Goal: Task Accomplishment & Management: Manage account settings

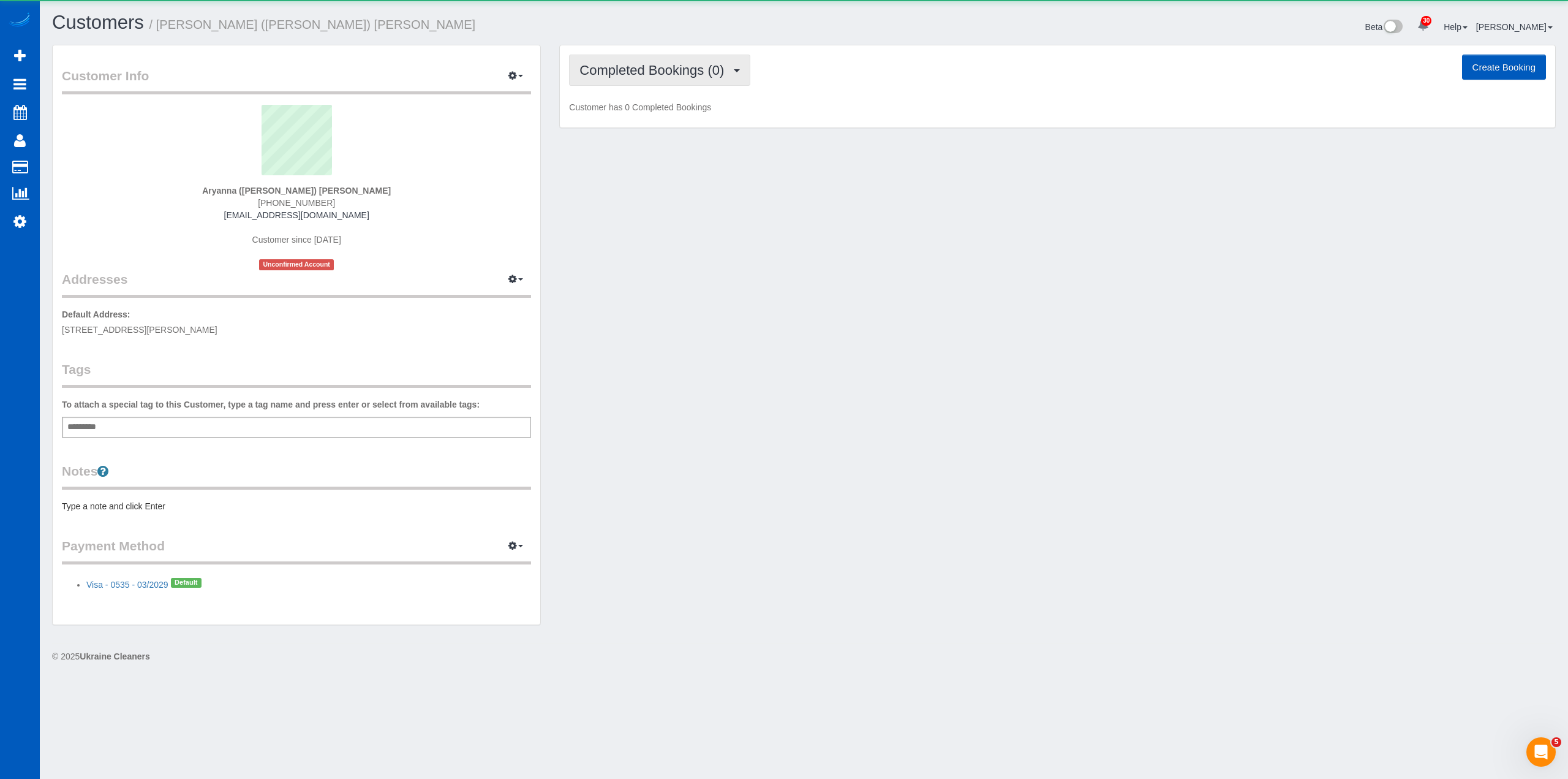
click at [665, 71] on span "Completed Bookings (0)" at bounding box center [655, 69] width 151 height 15
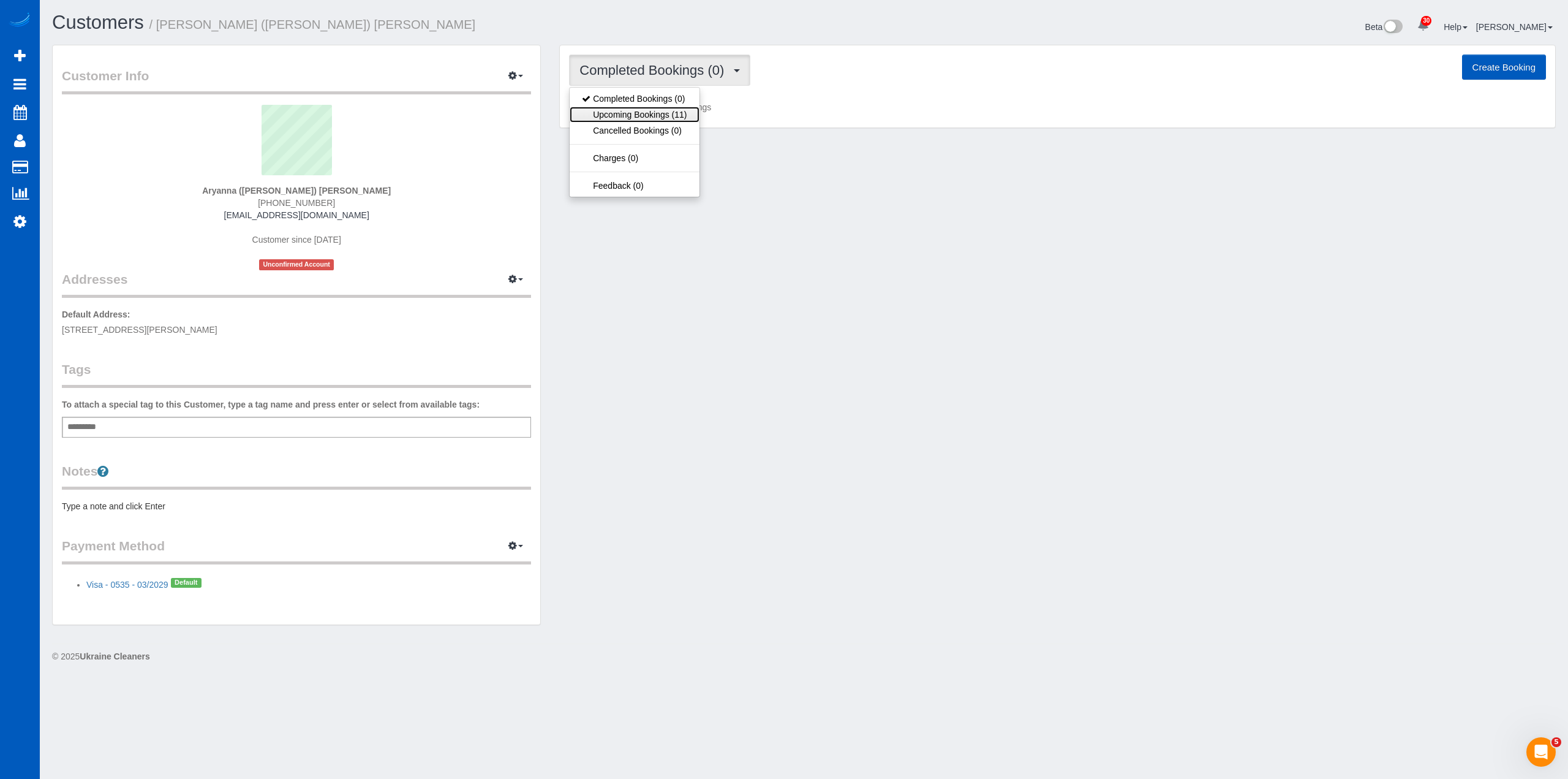
click at [658, 115] on link "Upcoming Bookings (11)" at bounding box center [634, 115] width 129 height 16
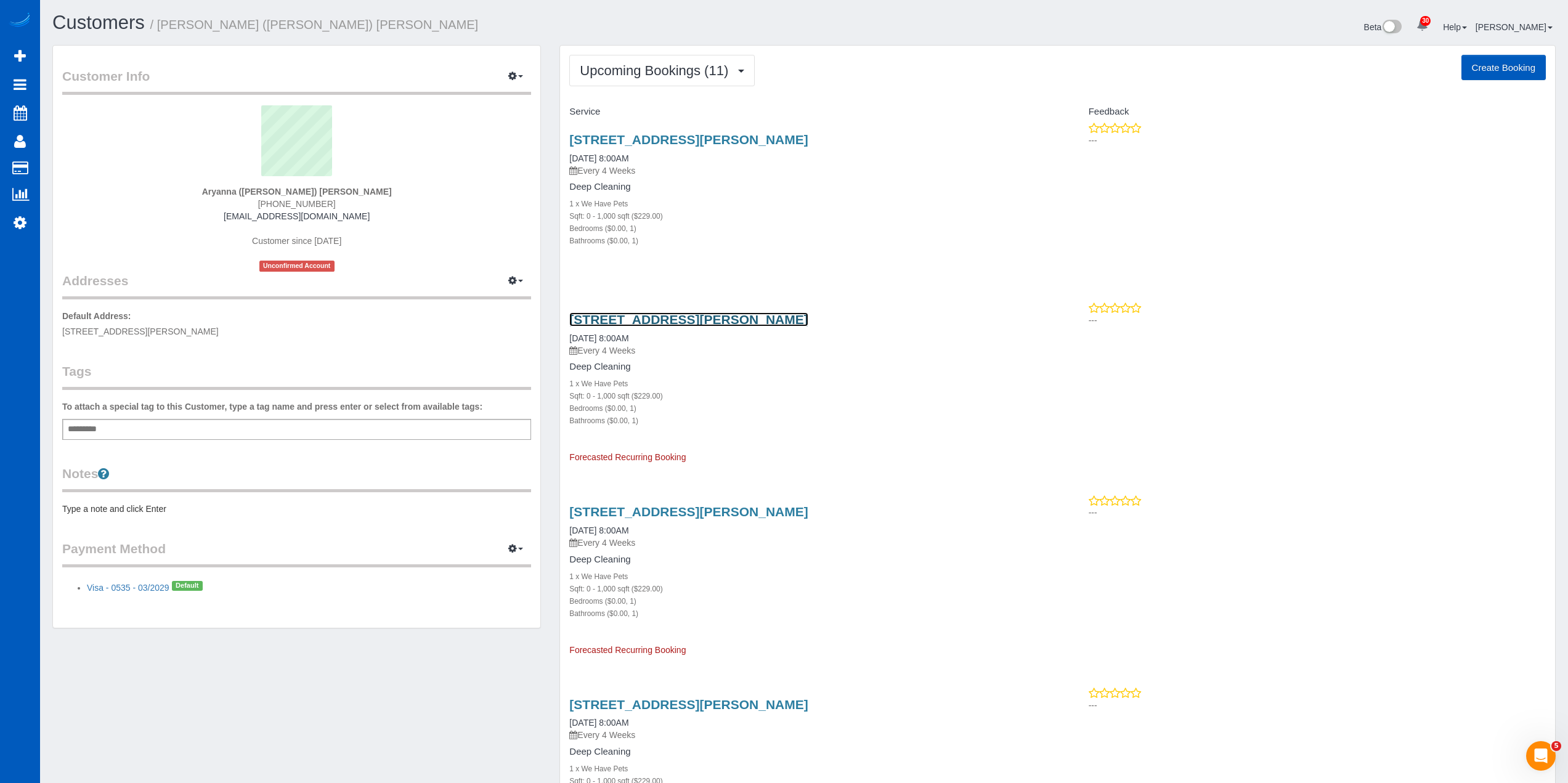
click at [695, 319] on link "[STREET_ADDRESS][PERSON_NAME]" at bounding box center [688, 319] width 238 height 14
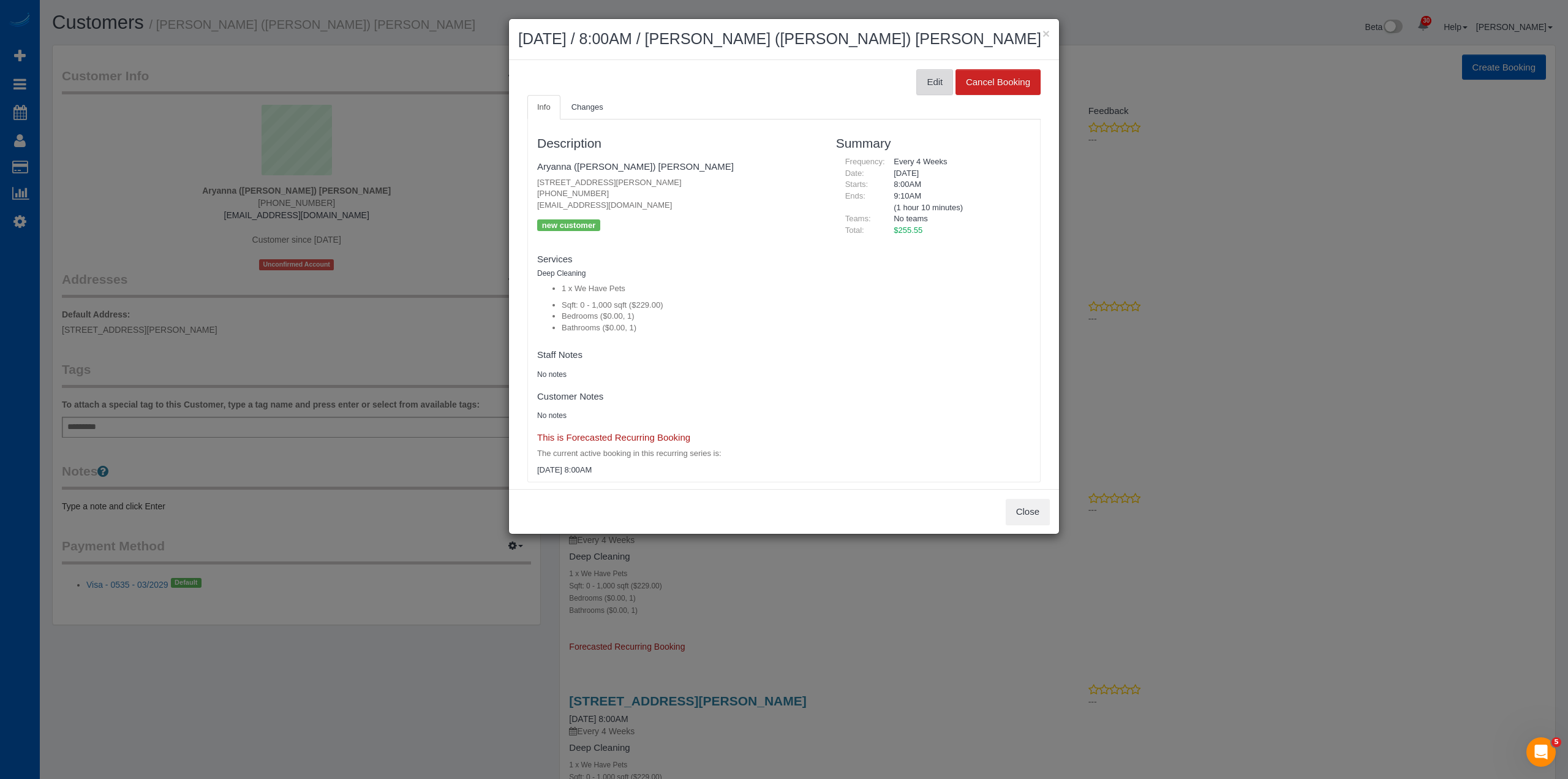
click at [925, 87] on button "Edit" at bounding box center [935, 82] width 37 height 26
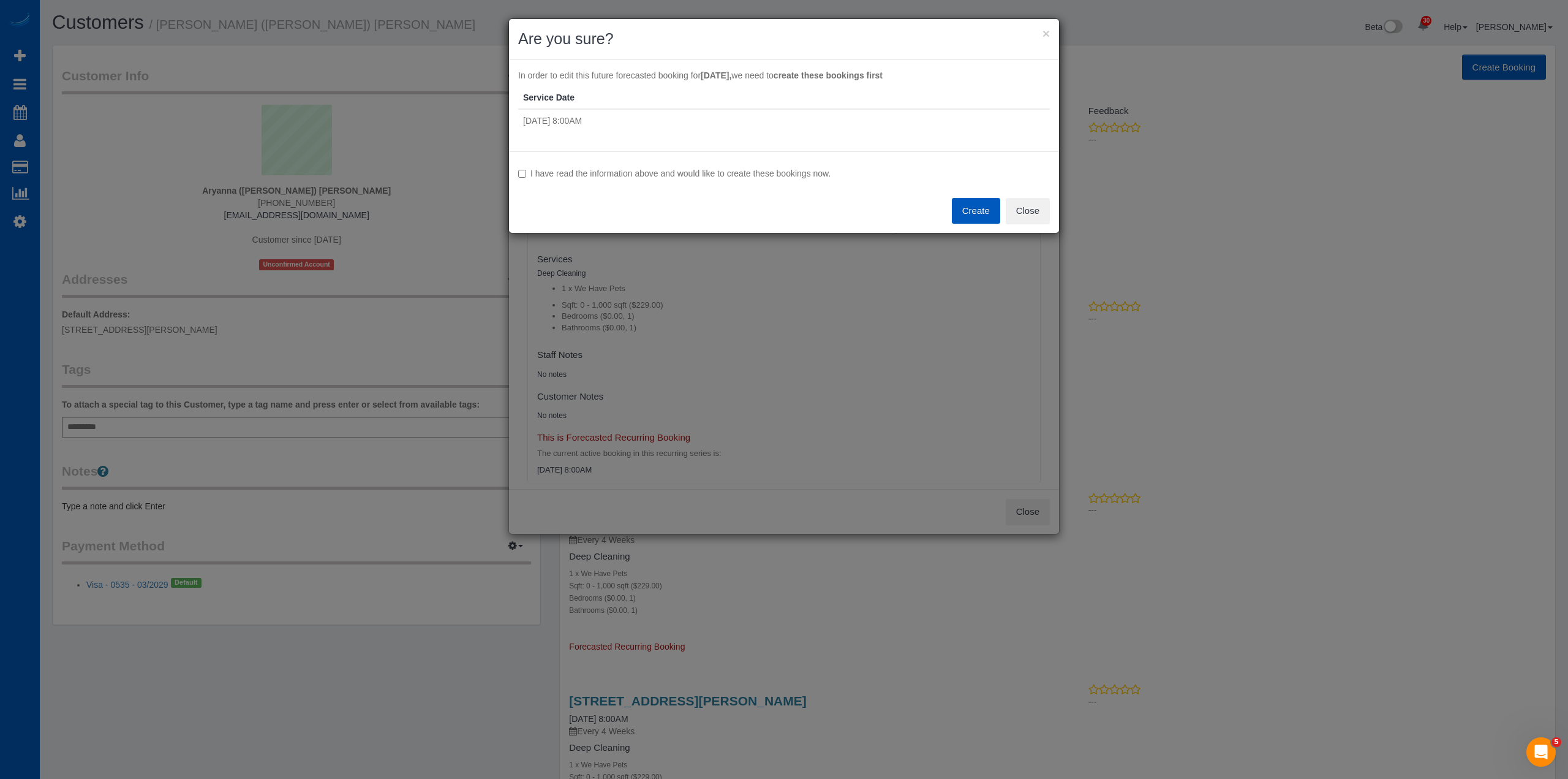
click at [664, 170] on label "I have read the information above and would like to create these bookings now." at bounding box center [784, 173] width 532 height 12
click at [970, 204] on button "Create" at bounding box center [976, 210] width 48 height 26
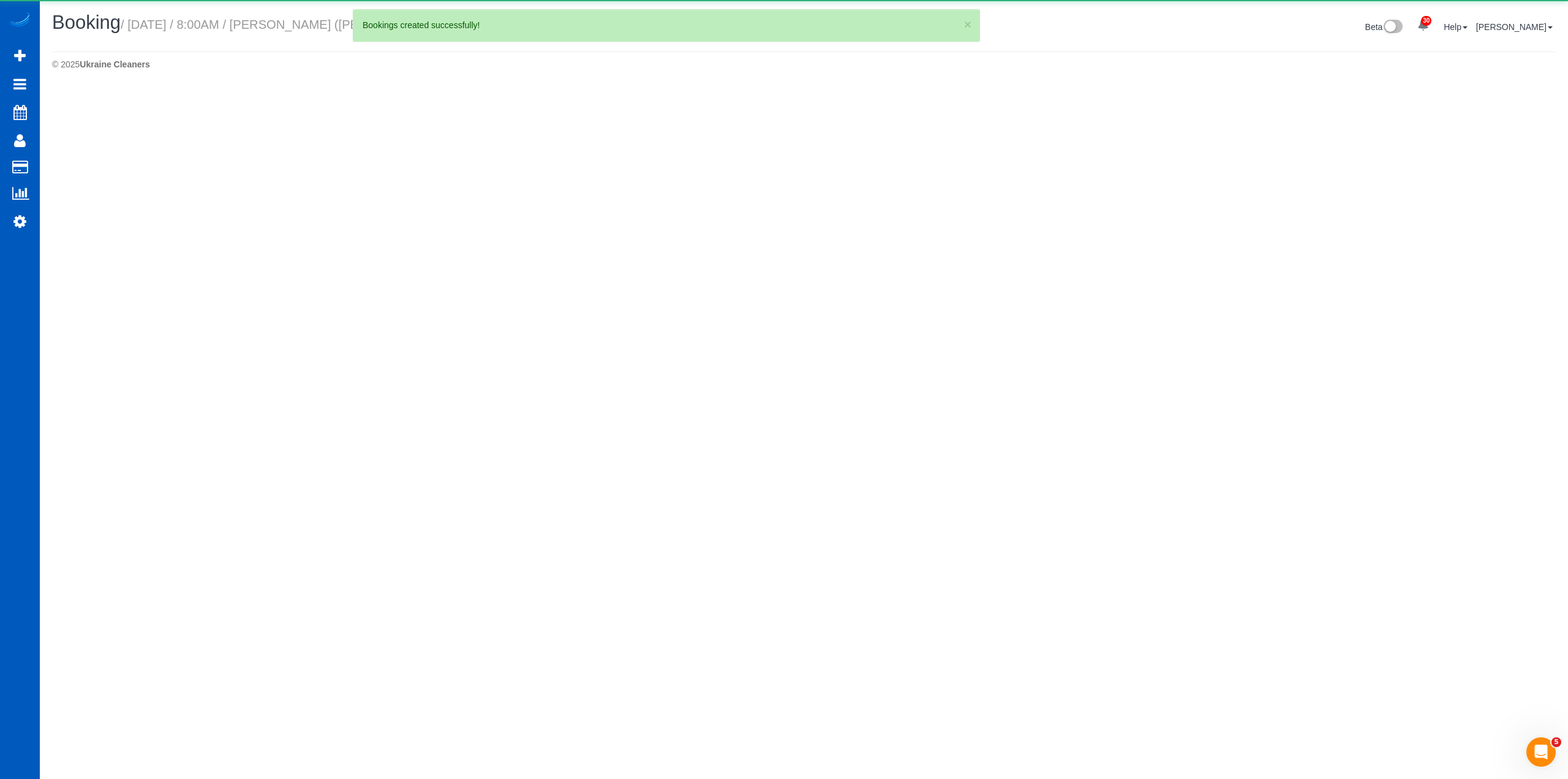
select select "WA"
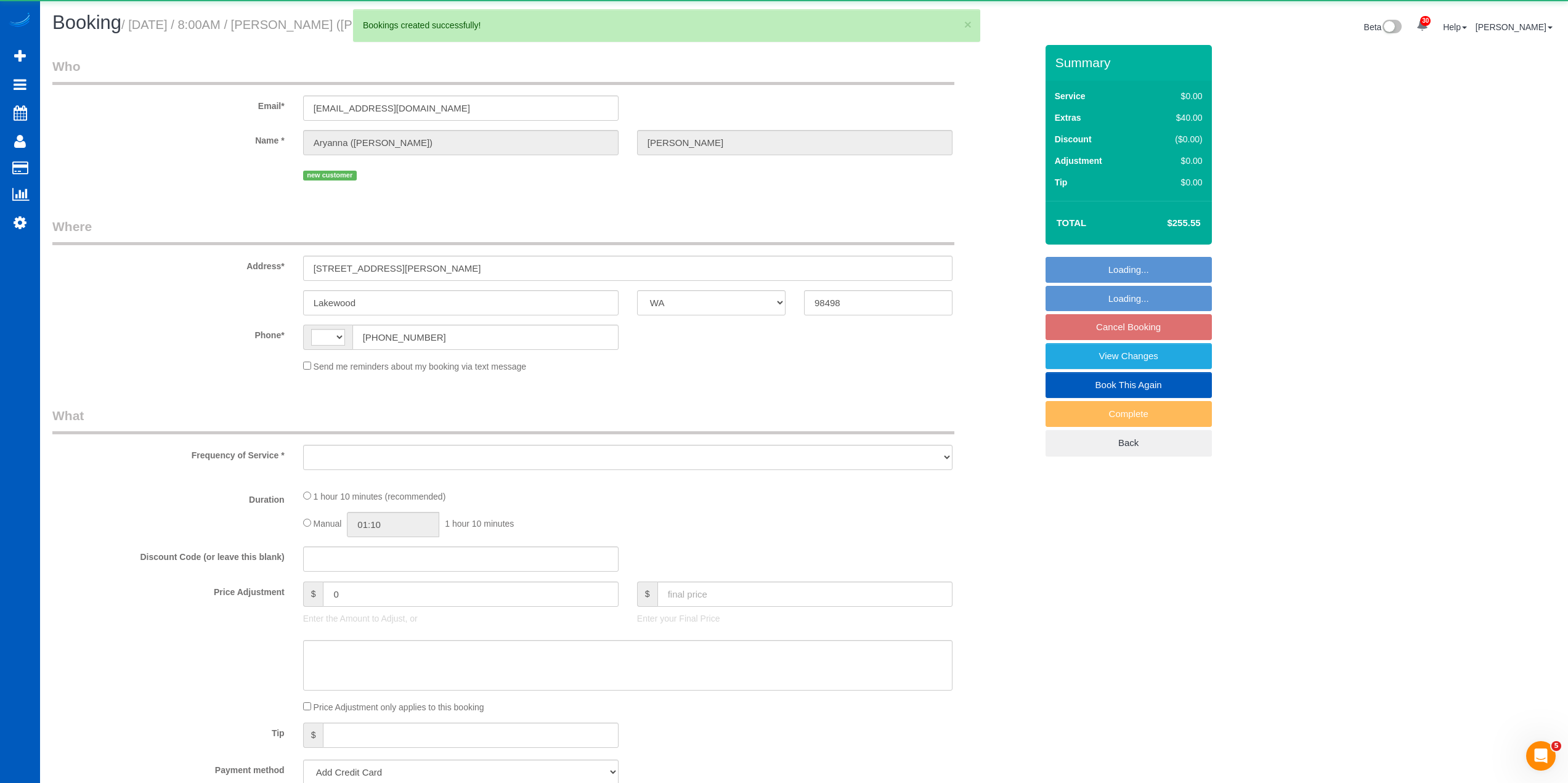
select select "string:[GEOGRAPHIC_DATA]"
select select "string:fspay-bd4c7052-b21c-44f6-9478-74c8023eadd4"
select select "199"
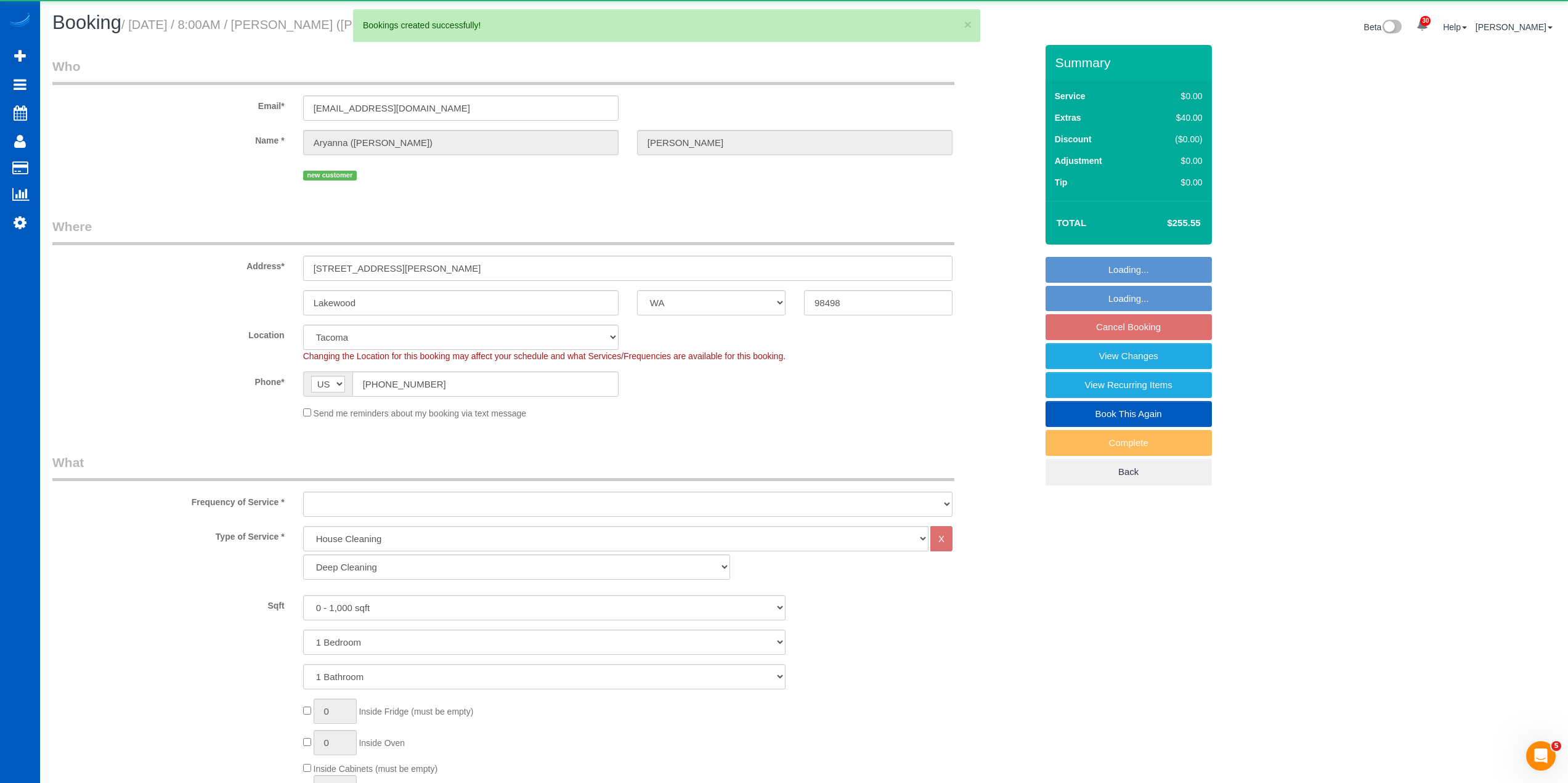
select select "object:2669"
select select "spot1"
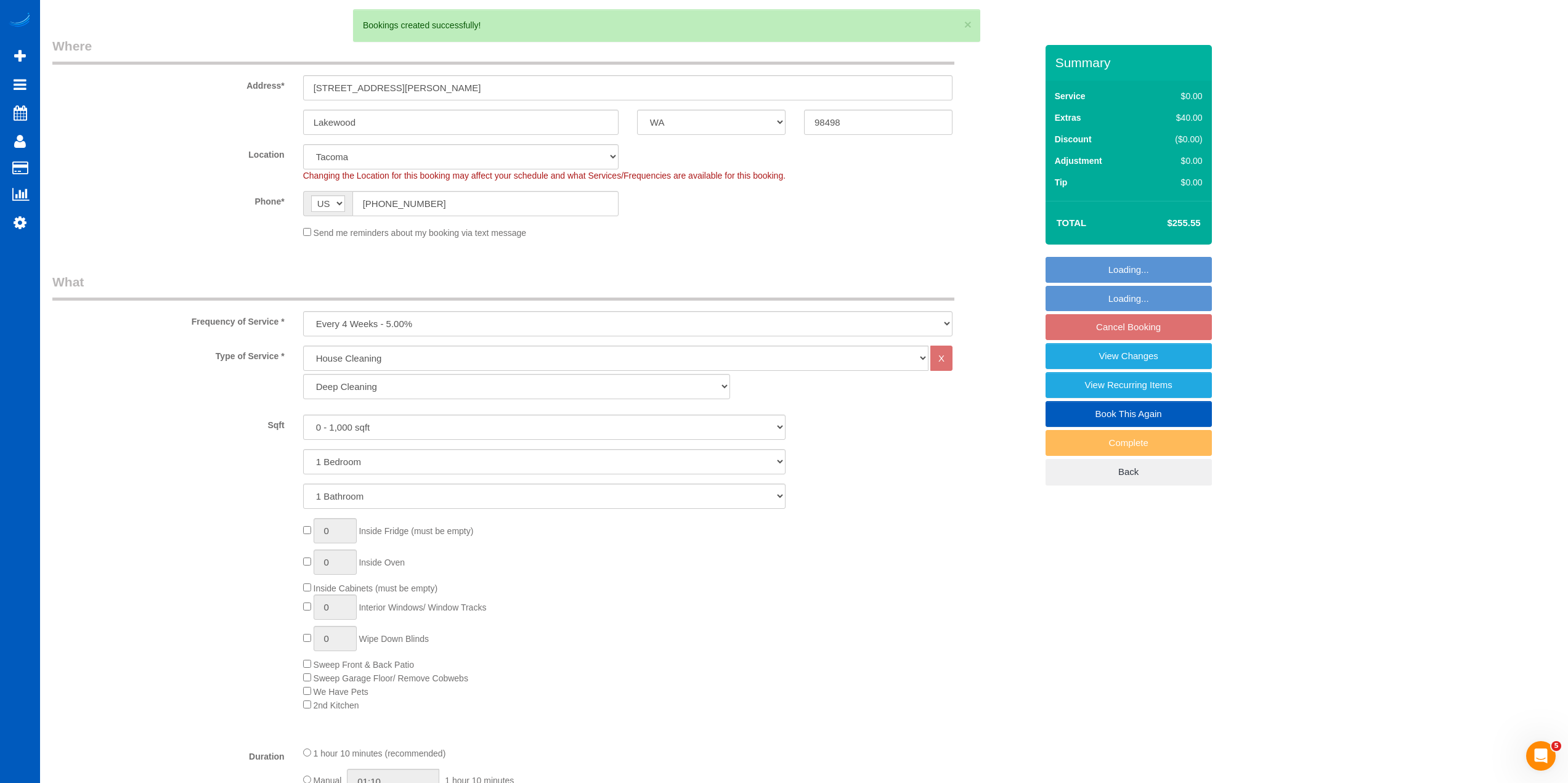
scroll to position [185, 0]
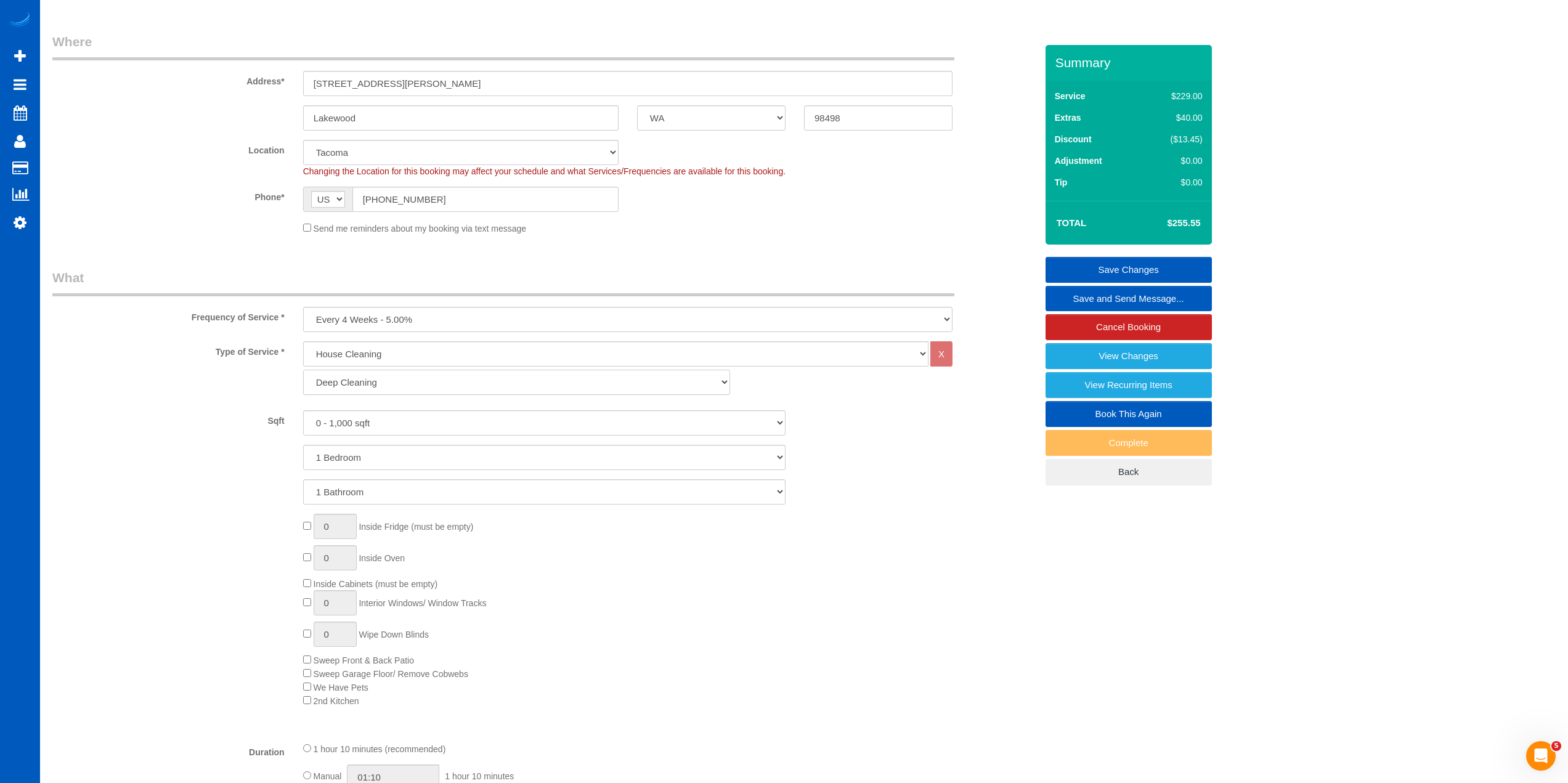
click at [366, 388] on select "Standard Cleaning Deep Cleaning Move In/ Out Cleaning" at bounding box center [517, 382] width 427 height 25
select select "366"
click at [303, 369] on select "Standard Cleaning Deep Cleaning Move In/ Out Cleaning" at bounding box center [517, 382] width 427 height 25
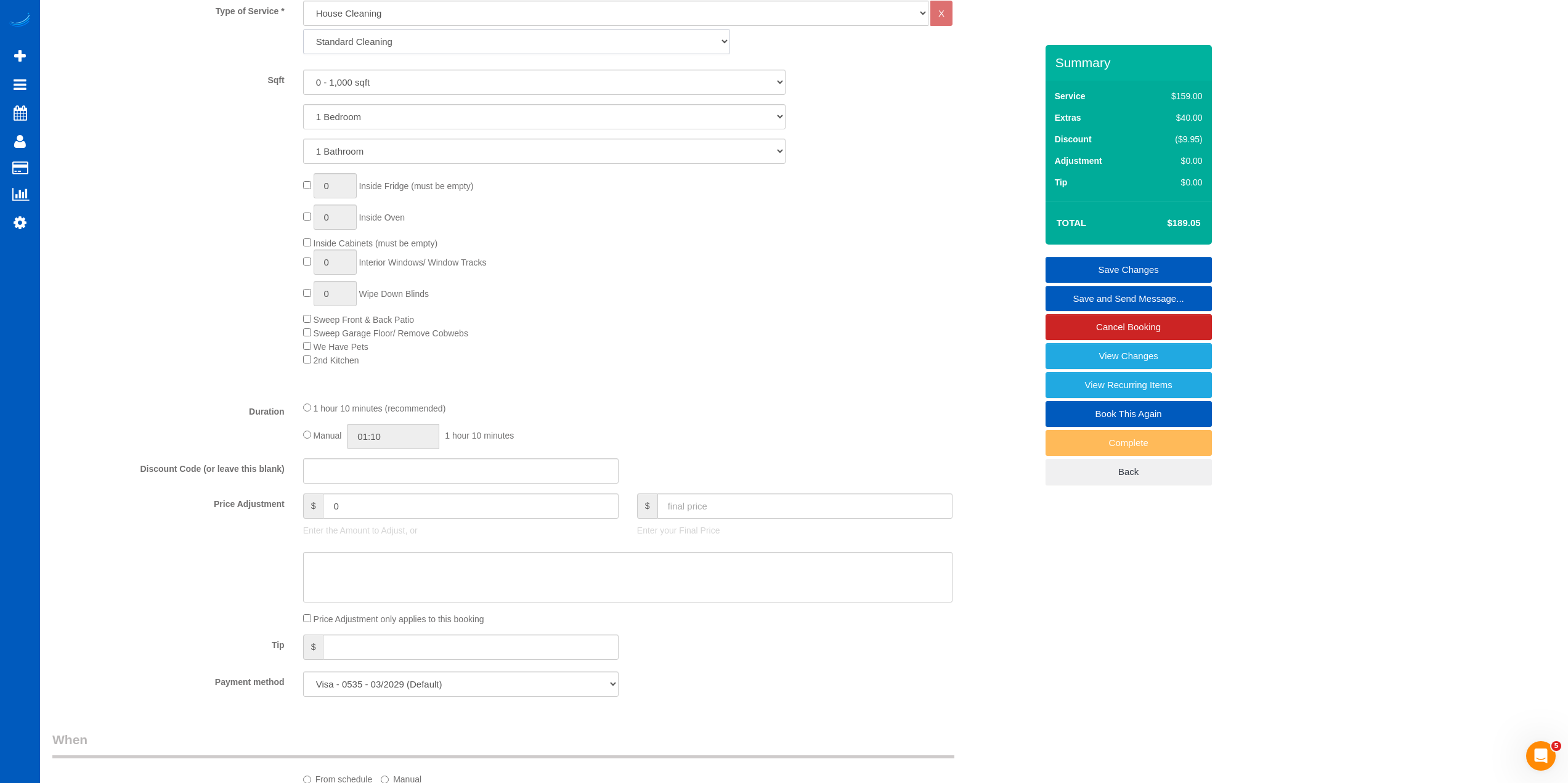
scroll to position [554, 0]
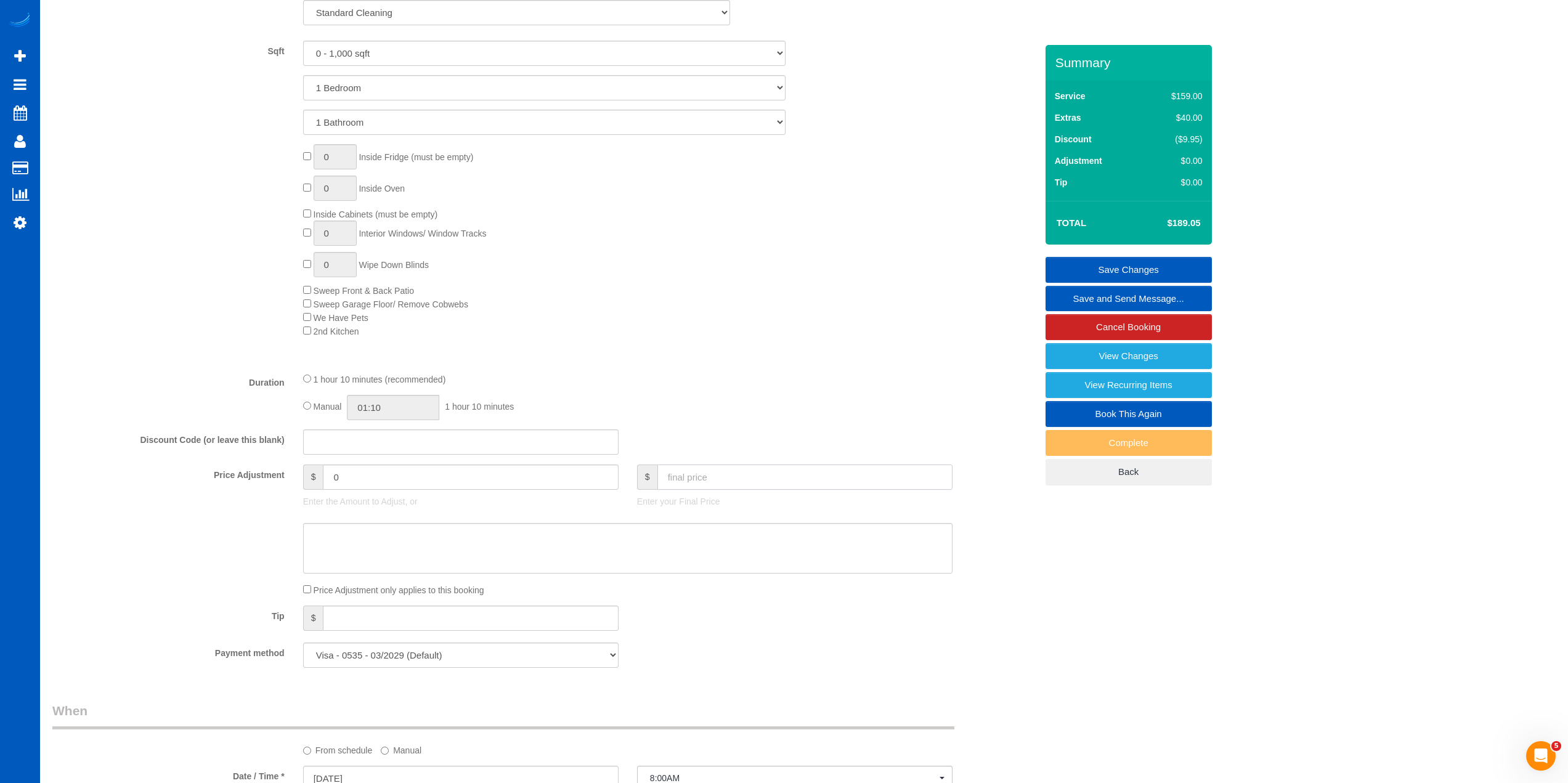
click at [694, 479] on input "text" at bounding box center [805, 477] width 295 height 25
type input "140"
type input "-49.05"
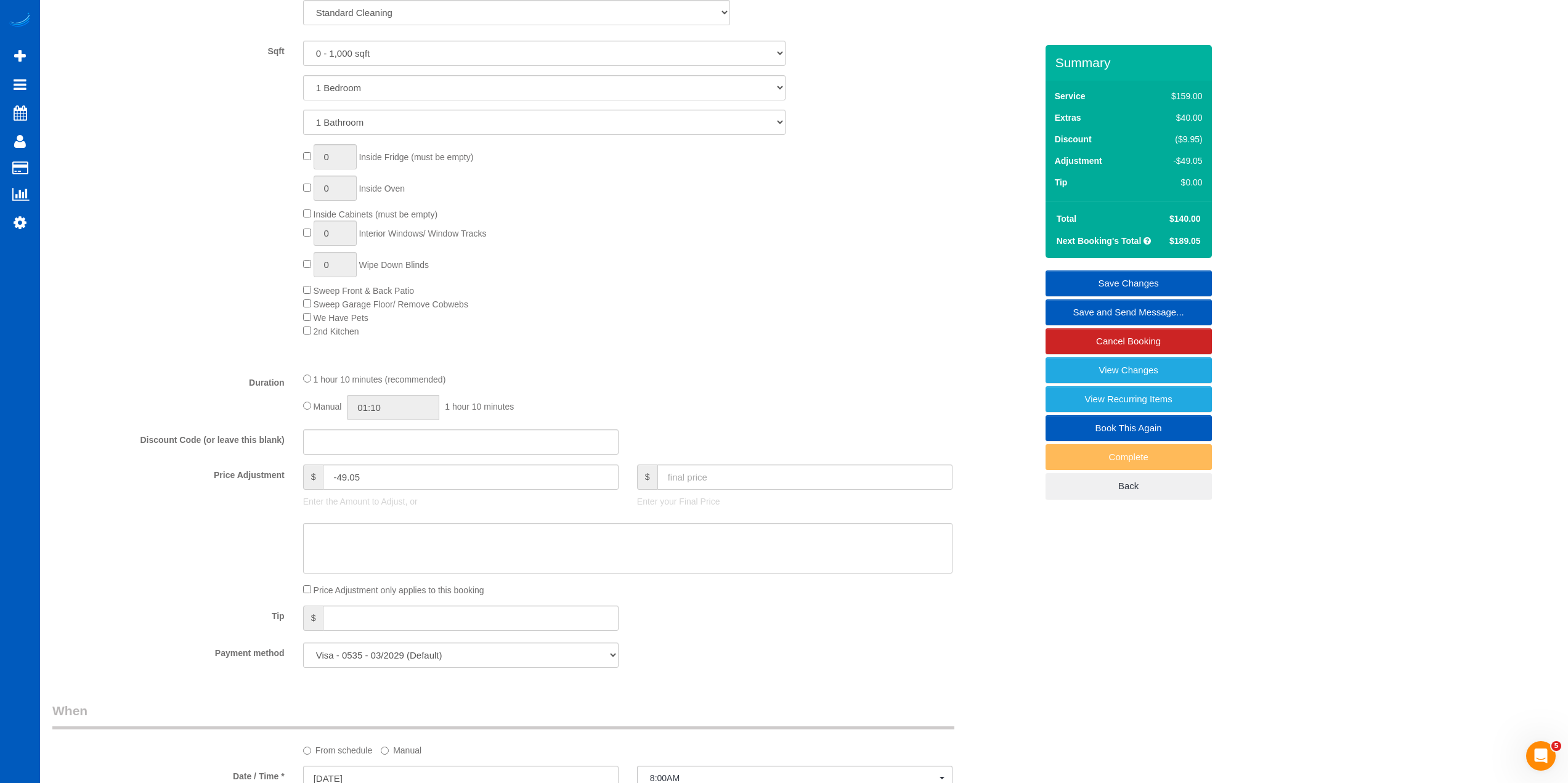
click at [862, 636] on fieldset "What Frequency of Service * One Time Weekly - 15.00% Every 2 Weeks - 10.00% Eve…" at bounding box center [544, 288] width 984 height 778
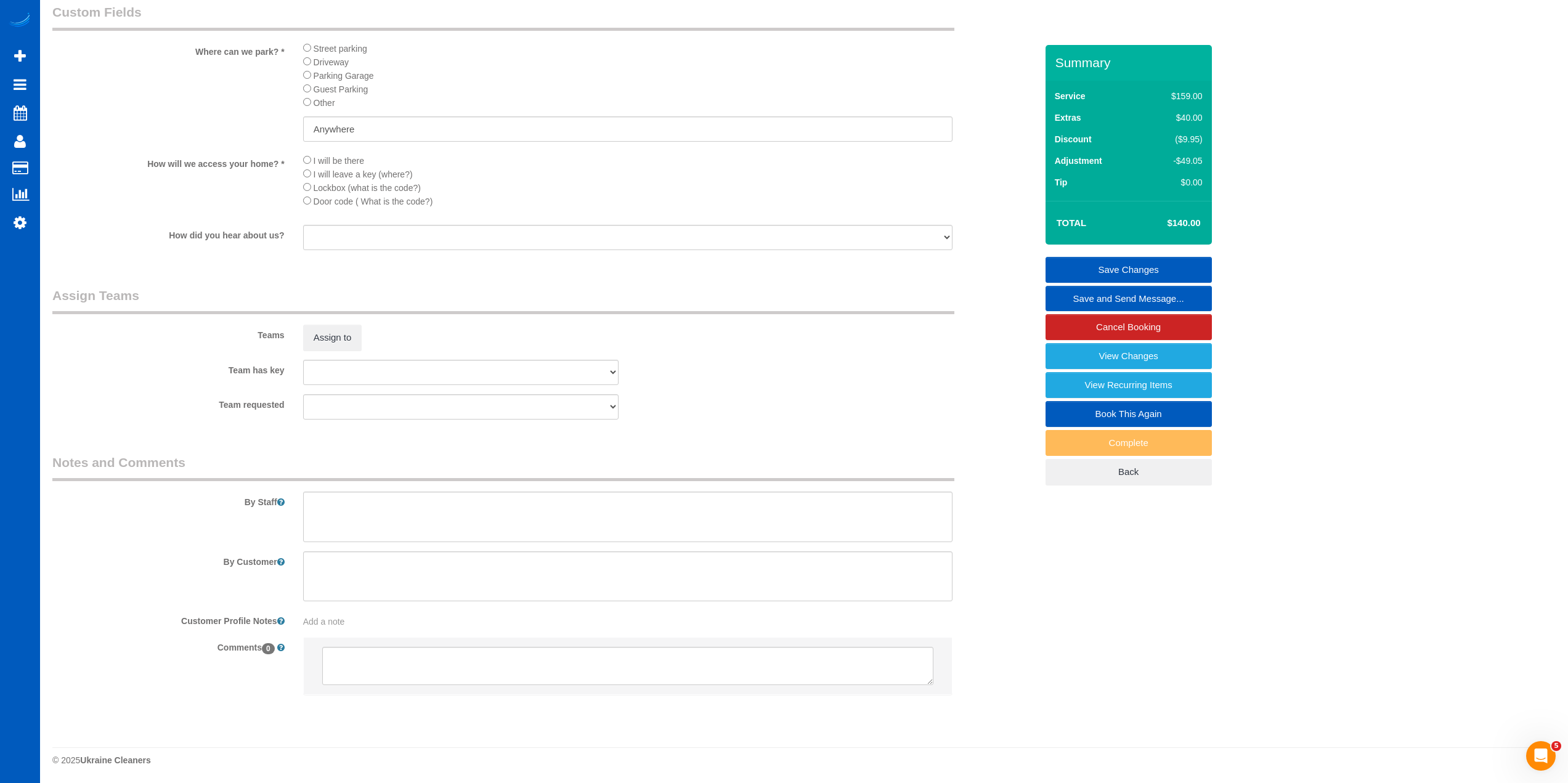
scroll to position [1380, 0]
click at [1077, 269] on link "Save Changes" at bounding box center [1129, 269] width 166 height 26
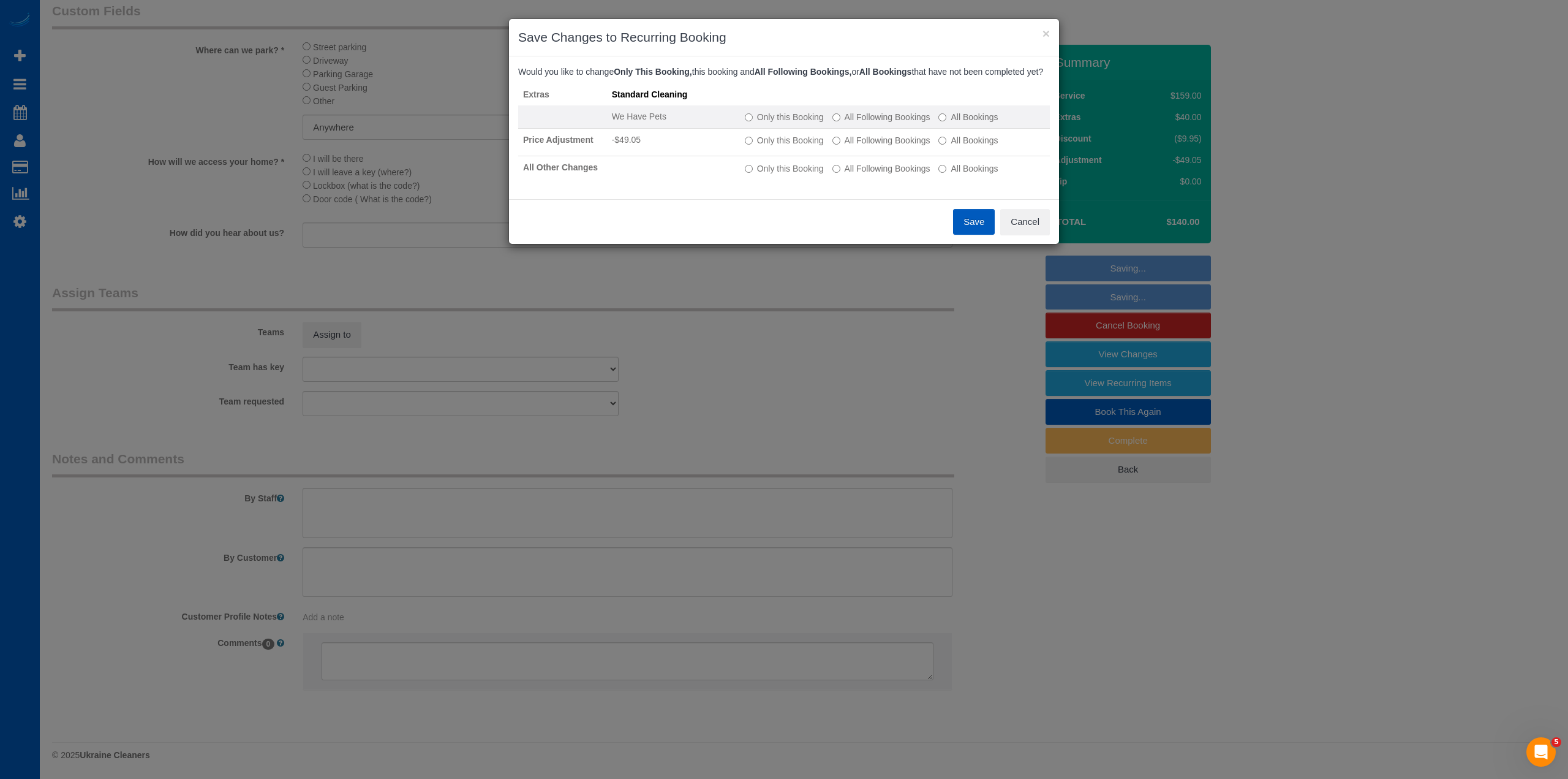
click at [859, 121] on td "Only this Booking All Following Bookings All Bookings" at bounding box center [895, 117] width 310 height 24
click at [863, 123] on label "All Following Bookings" at bounding box center [882, 117] width 98 height 12
click at [869, 146] on label "All Following Bookings" at bounding box center [882, 140] width 98 height 12
click at [871, 175] on label "All Following Bookings" at bounding box center [882, 168] width 98 height 12
click at [975, 231] on button "Save" at bounding box center [974, 221] width 42 height 26
